Goal: Book appointment/travel/reservation

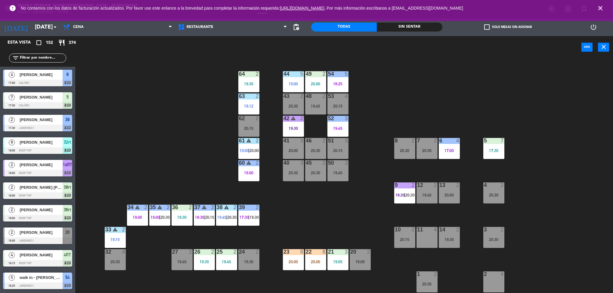
scroll to position [2, 0]
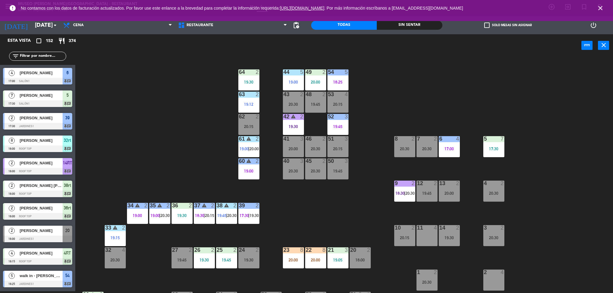
click at [451, 151] on div "17:00" at bounding box center [449, 149] width 21 height 4
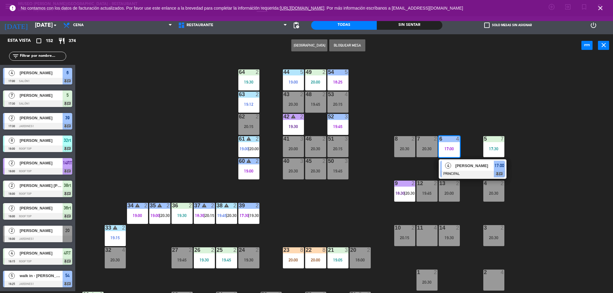
click at [469, 169] on span "[PERSON_NAME]" at bounding box center [474, 166] width 38 height 6
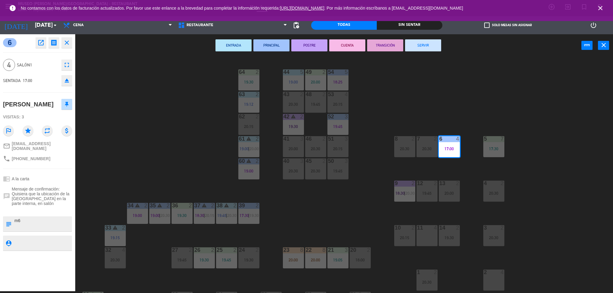
click at [414, 91] on div "44 5 19:00 49 2 20:00 54 5 18:25 64 2 19:30 48 2 19:45 53 4 20:15 63 2 19:12 43…" at bounding box center [346, 176] width 531 height 235
click at [498, 141] on div "44 5 19:00 49 2 20:00 54 5 18:25 64 2 19:30 48 2 19:45 53 4 20:15 63 2 19:12 43…" at bounding box center [346, 176] width 531 height 235
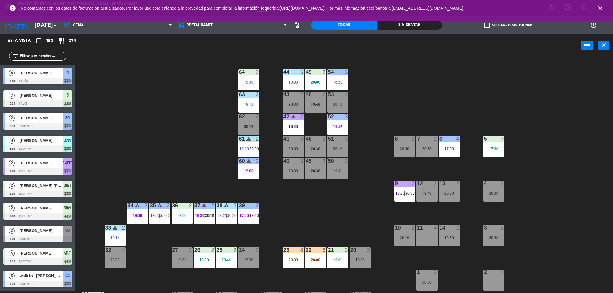
click at [498, 146] on div "5 7 17:30" at bounding box center [493, 146] width 21 height 21
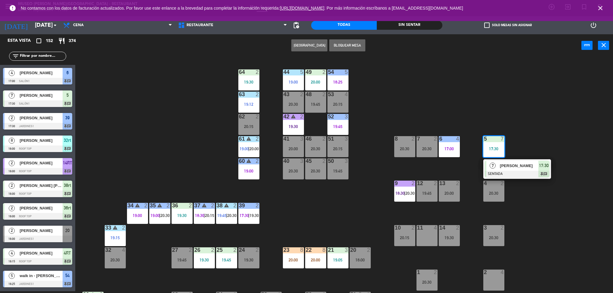
click at [529, 169] on span "[PERSON_NAME]" at bounding box center [519, 166] width 38 height 6
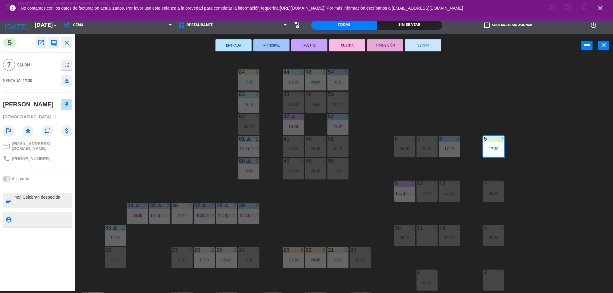
click at [276, 44] on button "PRINCIPAL" at bounding box center [271, 45] width 36 height 12
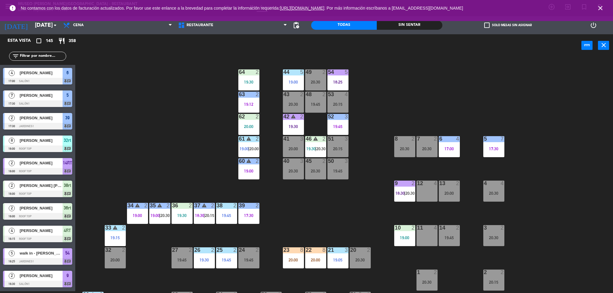
click at [199, 275] on div "44 5 19:00 49 2 20:30 54 5 18:25 64 2 19:30 48 2 19:45 53 4 20:15 63 2 19:12 43…" at bounding box center [346, 176] width 531 height 235
click at [166, 292] on div "44 5 19:00 49 2 20:30 54 5 18:25 64 2 19:30 48 2 19:45 53 4 20:15 63 2 19:12 43…" at bounding box center [346, 176] width 531 height 235
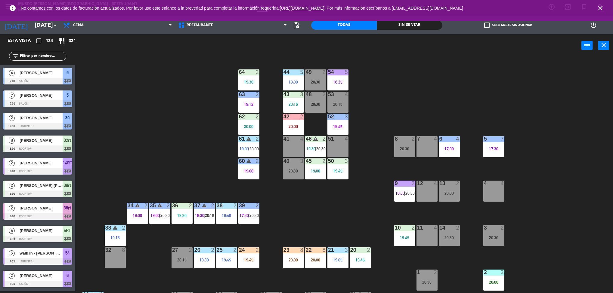
click at [181, 166] on div "44 5 19:00 49 2 20:30 54 5 18:25 64 2 19:30 48 2 20:30 53 4 20:15 63 2 19:12 43…" at bounding box center [346, 176] width 531 height 235
drag, startPoint x: 356, startPoint y: 203, endPoint x: 350, endPoint y: 152, distance: 50.8
click at [350, 152] on div "44 5 19:00 49 2 20:30 54 5 18:25 64 2 19:30 48 2 20:30 53 4 20:15 63 2 19:12 43…" at bounding box center [346, 176] width 531 height 235
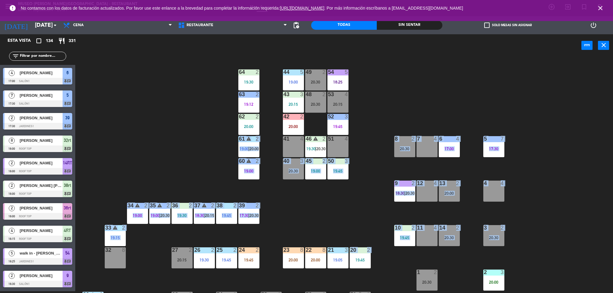
scroll to position [24, 0]
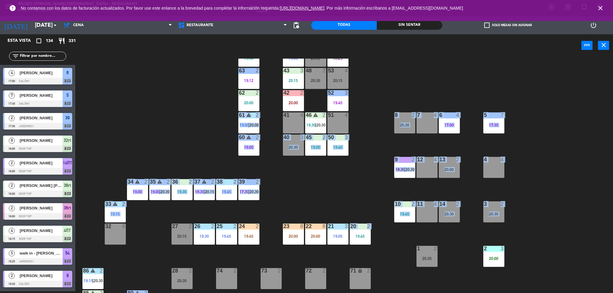
click at [404, 206] on div at bounding box center [404, 204] width 10 height 5
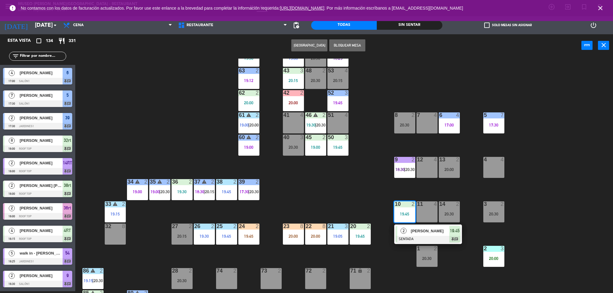
click at [420, 230] on span "[PERSON_NAME]" at bounding box center [430, 231] width 38 height 6
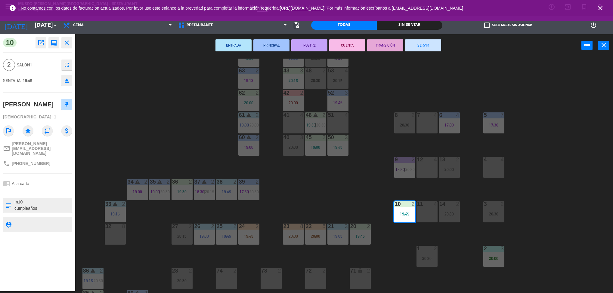
click at [326, 206] on div "44 5 19:00 49 2 20:30 54 5 18:25 64 2 19:30 48 2 20:30 53 4 20:15 63 2 19:12 43…" at bounding box center [346, 176] width 531 height 235
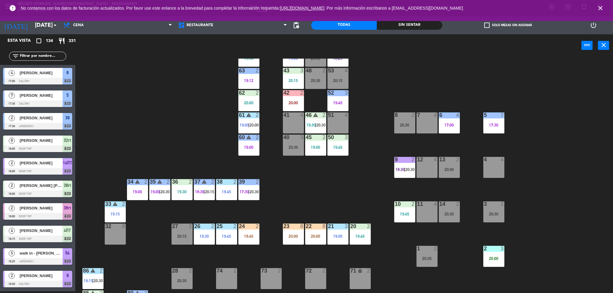
scroll to position [2, 0]
click at [494, 254] on div "2 3 20:00" at bounding box center [493, 256] width 21 height 21
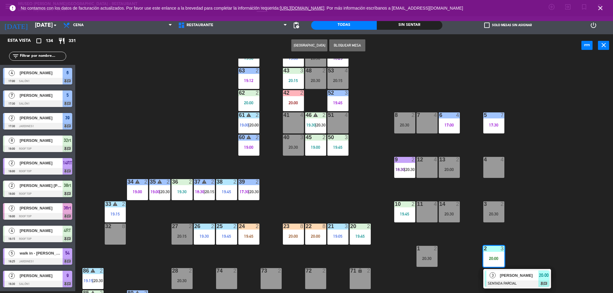
click at [513, 283] on div "3 [PERSON_NAME] SENTADA PARCIAL 20:00 chat" at bounding box center [517, 279] width 77 height 20
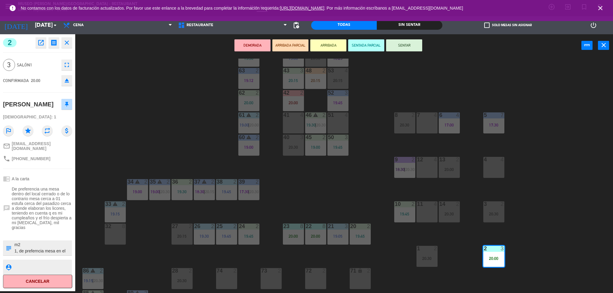
click at [44, 44] on button "open_in_new" at bounding box center [40, 42] width 11 height 11
